Goal: Transaction & Acquisition: Purchase product/service

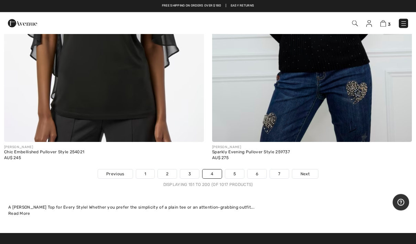
scroll to position [8370, 0]
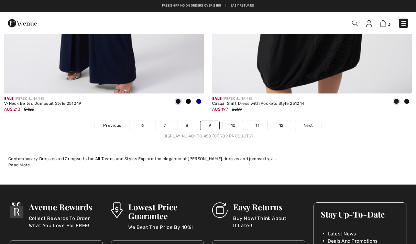
scroll to position [8424, 0]
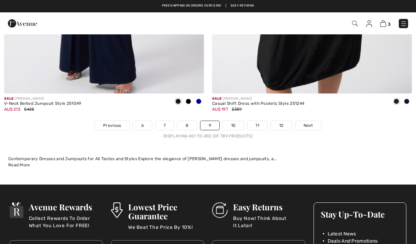
click at [237, 121] on link "10" at bounding box center [233, 125] width 21 height 9
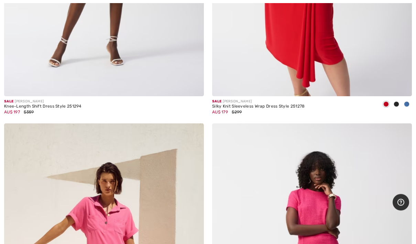
scroll to position [942, 0]
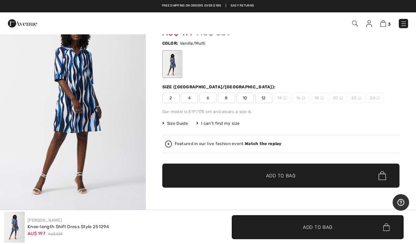
scroll to position [29, 0]
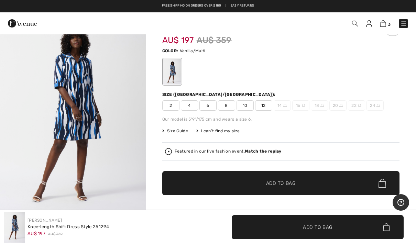
click at [383, 32] on div "3 Checkout 1 review" at bounding box center [208, 23] width 416 height 22
click at [382, 30] on div "3 Checkout" at bounding box center [293, 23] width 239 height 14
click at [382, 26] on img at bounding box center [383, 23] width 6 height 7
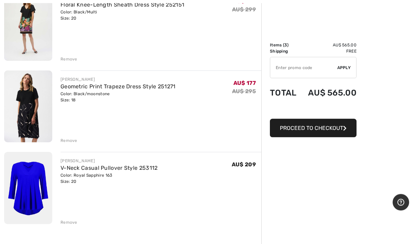
scroll to position [101, 0]
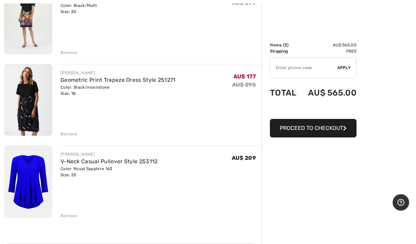
click at [364, 54] on div "Order Summary Details Items ( 3 ) AU$ 565.00 Promo code AU$ 0.00 Shipping Free …" at bounding box center [338, 148] width 155 height 444
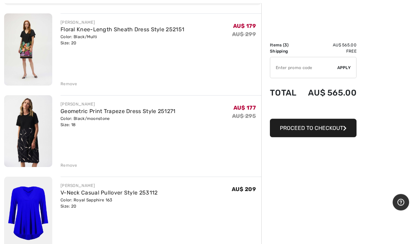
scroll to position [77, 0]
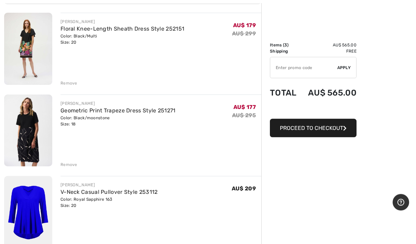
click at [65, 73] on div "[PERSON_NAME] Floral Knee-Length Sheath Dress Style 252151 Color: Black/Multi S…" at bounding box center [160, 50] width 201 height 74
click at [63, 78] on div "JOSEPH RIBKOFF Floral Knee-Length Sheath Dress Style 252151 Color: Black/Multi …" at bounding box center [160, 50] width 201 height 74
click at [64, 81] on div "Remove" at bounding box center [68, 83] width 17 height 6
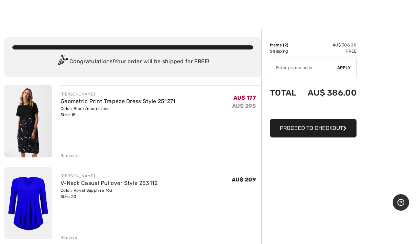
scroll to position [14, 0]
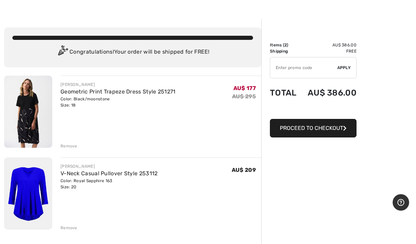
click at [59, 93] on div "JOSEPH RIBKOFF Geometric Print Trapeze Dress Style 251271 Color: Black/moonston…" at bounding box center [156, 113] width 209 height 74
click at [41, 87] on img at bounding box center [28, 112] width 48 height 72
click at [35, 97] on img at bounding box center [28, 112] width 48 height 72
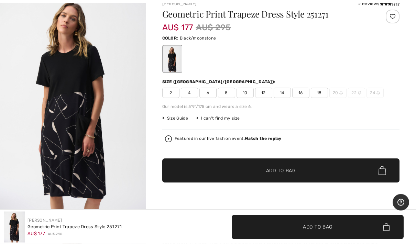
click at [54, 97] on img "1 / 5" at bounding box center [73, 102] width 146 height 218
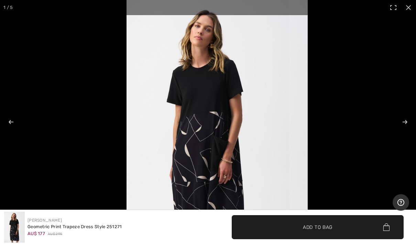
scroll to position [69, 0]
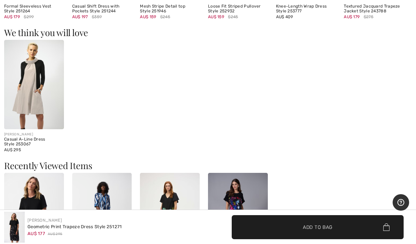
scroll to position [543, 0]
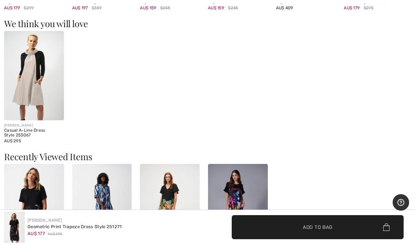
click at [32, 75] on img at bounding box center [34, 75] width 60 height 89
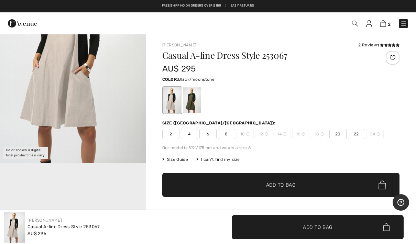
click at [174, 99] on div at bounding box center [172, 100] width 18 height 26
click at [193, 103] on div at bounding box center [192, 100] width 18 height 26
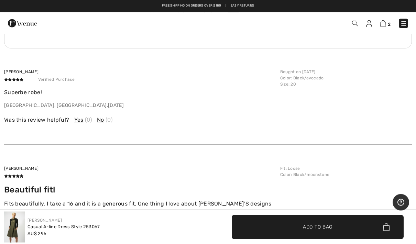
scroll to position [841, 0]
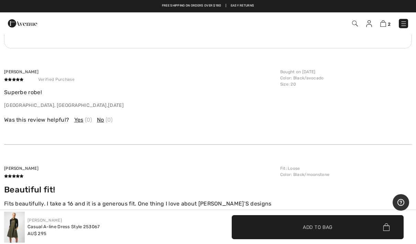
click at [385, 26] on img at bounding box center [383, 23] width 6 height 7
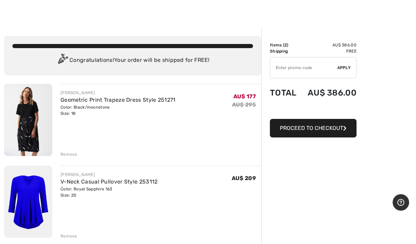
scroll to position [7, 0]
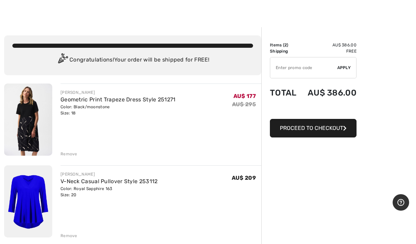
click at [381, 76] on div "Order Summary Details Items ( 2 ) AU$ 386.00 Promo code AU$ 0.00 Shipping Free …" at bounding box center [338, 208] width 155 height 363
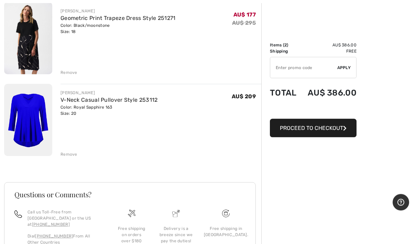
scroll to position [88, 0]
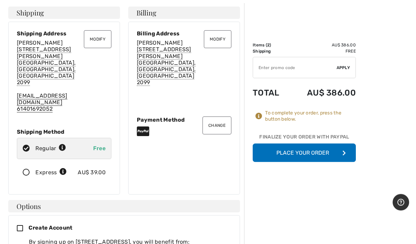
scroll to position [33, 0]
click at [320, 158] on button "Place Your Order" at bounding box center [303, 153] width 103 height 19
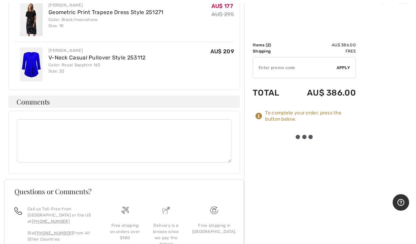
scroll to position [395, 0]
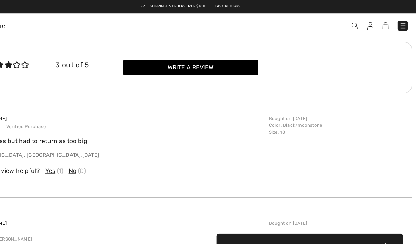
scroll to position [806, 0]
